Goal: Find specific page/section: Find specific page/section

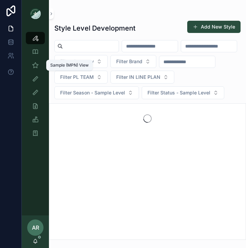
click at [35, 68] on icon "scrollable content" at bounding box center [35, 65] width 7 height 7
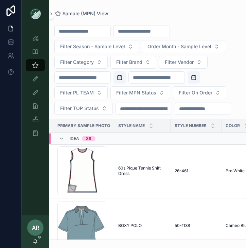
click at [138, 33] on input "scrollable content" at bounding box center [142, 31] width 56 height 10
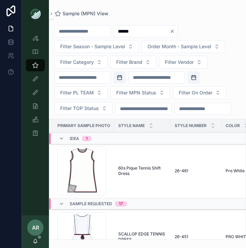
type input "******"
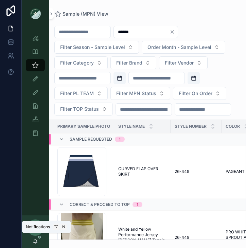
click at [39, 236] on span "scrollable content" at bounding box center [39, 237] width 3 height 3
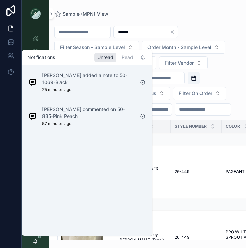
click at [39, 236] on span "scrollable content" at bounding box center [39, 237] width 3 height 3
click at [144, 59] on icon "scrollable content" at bounding box center [142, 57] width 5 height 5
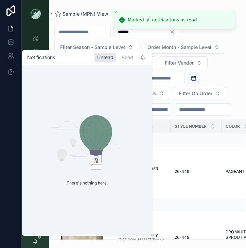
click at [38, 61] on div "Notifications Unread Read" at bounding box center [87, 57] width 130 height 15
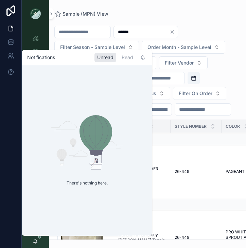
click at [36, 234] on div "There's nothing here." at bounding box center [87, 150] width 130 height 171
click at [38, 241] on icon "scrollable content" at bounding box center [35, 240] width 5 height 5
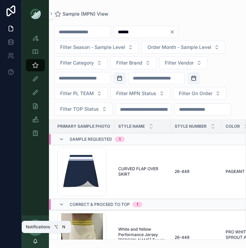
click at [38, 241] on icon "scrollable content" at bounding box center [35, 240] width 5 height 5
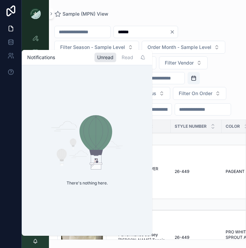
click at [38, 241] on icon "scrollable content" at bounding box center [35, 240] width 5 height 5
click at [145, 13] on div "Sample (MPN) View" at bounding box center [147, 14] width 186 height 6
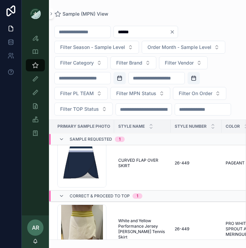
scroll to position [12, 0]
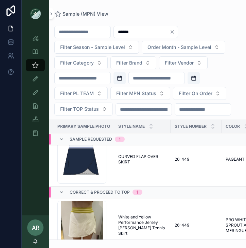
click at [62, 142] on icon "scrollable content" at bounding box center [61, 138] width 5 height 5
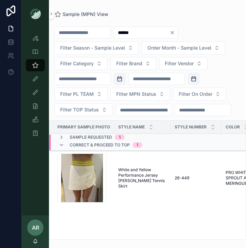
scroll to position [0, 0]
click at [140, 189] on span "White and Yellow Performance Jersey [PERSON_NAME] Tennis Skirt" at bounding box center [142, 178] width 48 height 22
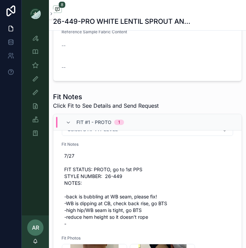
scroll to position [114, 0]
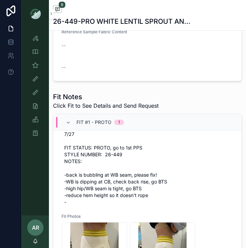
click at [69, 121] on icon "scrollable content" at bounding box center [68, 122] width 5 height 5
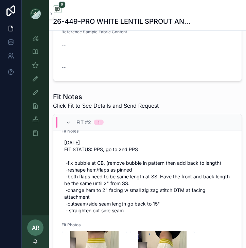
scroll to position [124, 0]
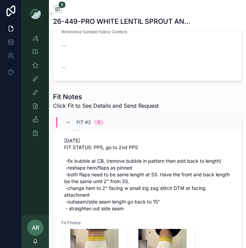
click at [69, 123] on icon "scrollable content" at bounding box center [68, 122] width 5 height 5
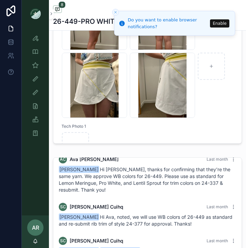
scroll to position [747, 0]
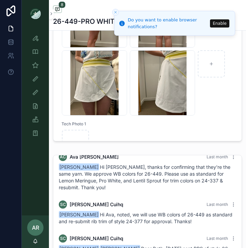
click at [217, 23] on button "Enable" at bounding box center [219, 23] width 19 height 8
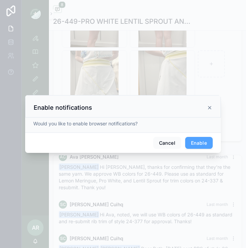
click at [199, 145] on button "Enable" at bounding box center [198, 143] width 27 height 12
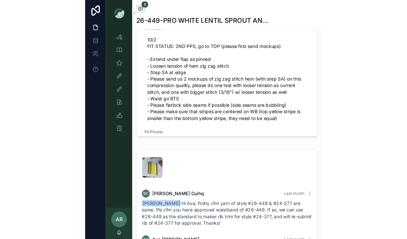
scroll to position [70, 0]
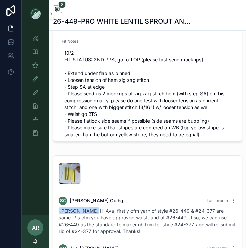
click at [128, 89] on span "10/2 FIT STATUS: 2ND PPS, go to TOP (please first send mockups) - Extend under …" at bounding box center [147, 94] width 166 height 88
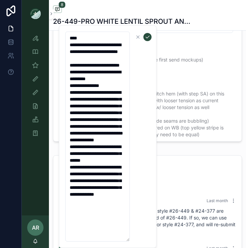
drag, startPoint x: 69, startPoint y: 72, endPoint x: 106, endPoint y: 241, distance: 173.1
click at [106, 241] on textarea "**********" at bounding box center [97, 137] width 65 height 210
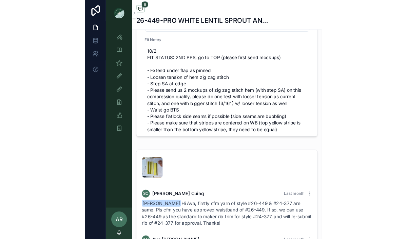
scroll to position [250, 0]
